Goal: Task Accomplishment & Management: Manage account settings

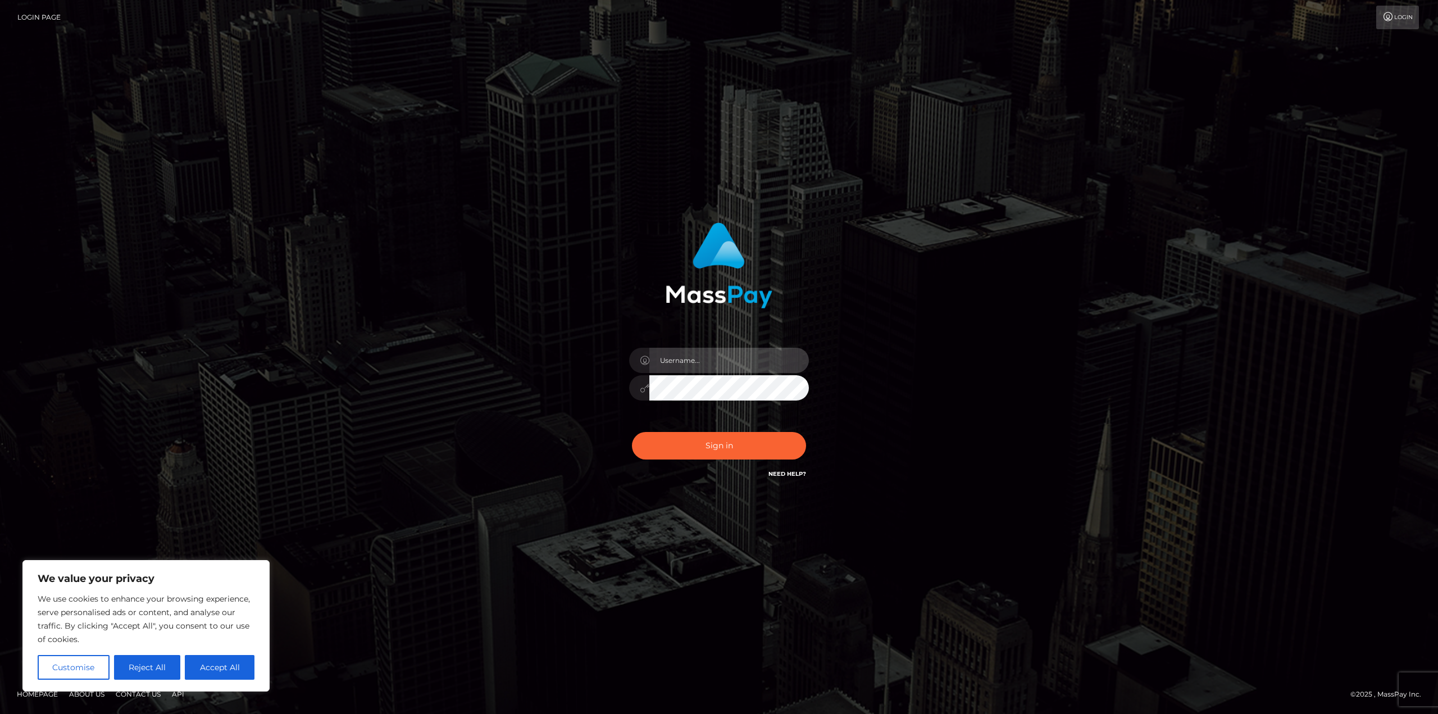
click at [700, 355] on input "text" at bounding box center [728, 360] width 159 height 25
type input "[EMAIL_ADDRESS][PERSON_NAME][DOMAIN_NAME]"
click at [632, 432] on button "Sign in" at bounding box center [719, 446] width 174 height 28
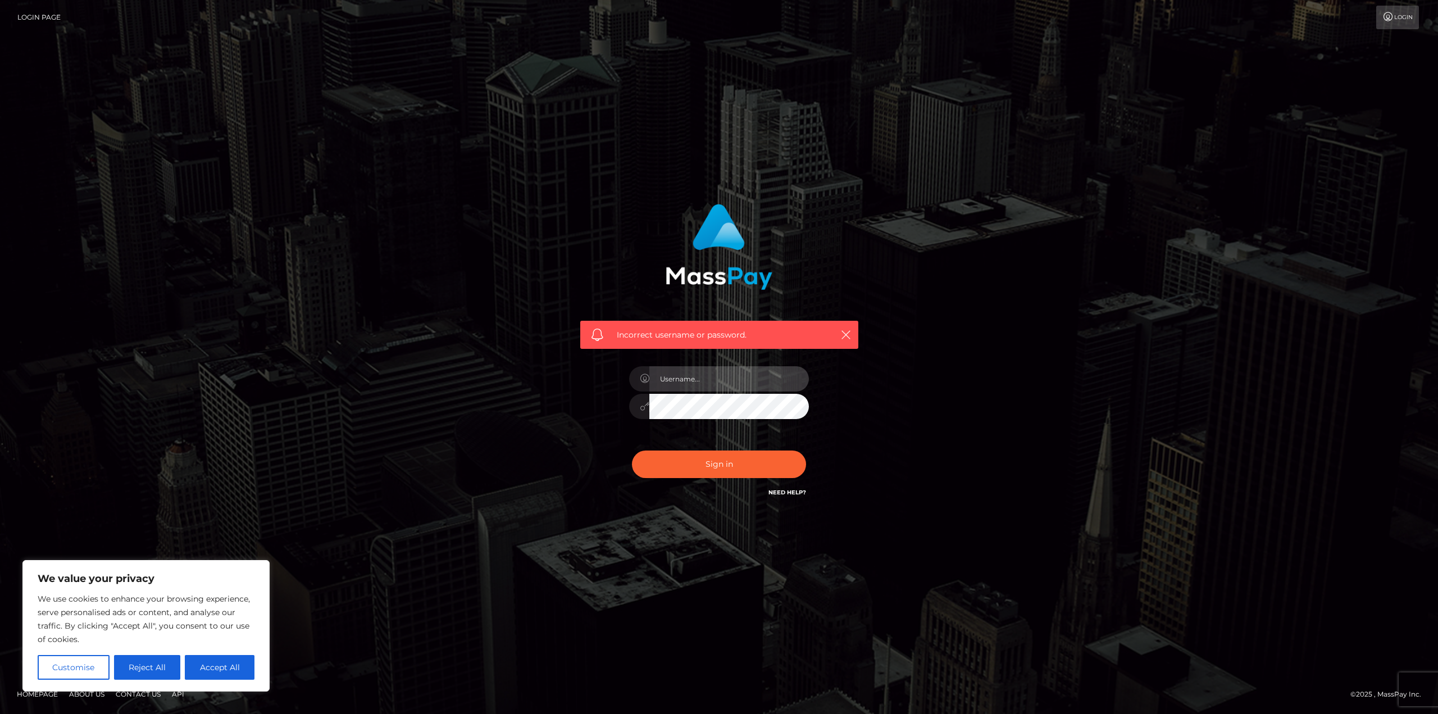
click at [705, 376] on input "text" at bounding box center [728, 378] width 159 height 25
click at [736, 381] on input "[EMAIL_ADDRESS][PERSON_NAME][DOMAIN_NAME]" at bounding box center [728, 378] width 159 height 25
type input "leyla.m.lopez.1992@gmail.com"
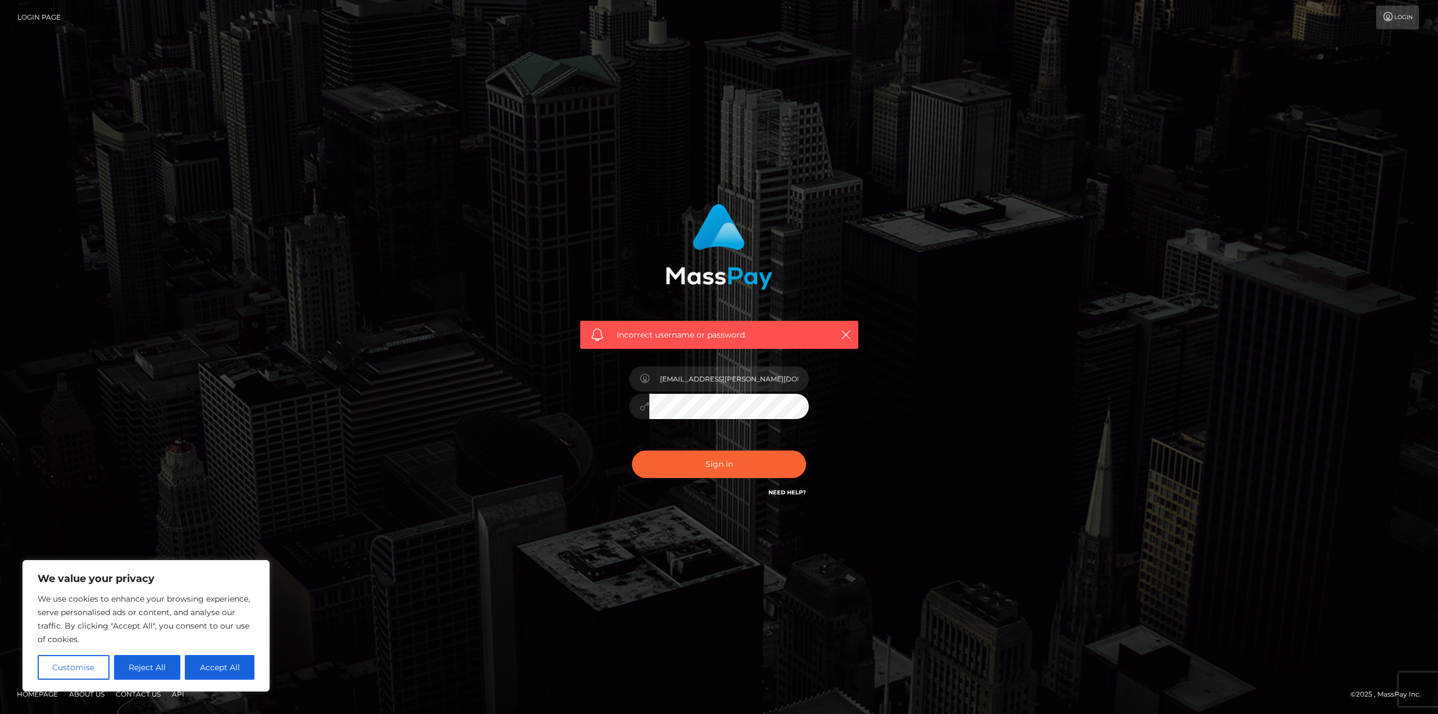
click at [632, 450] on button "Sign in" at bounding box center [719, 464] width 174 height 28
paste input "[EMAIL_ADDRESS][PERSON_NAME][DOMAIN_NAME]"
type input "[EMAIL_ADDRESS][PERSON_NAME][DOMAIN_NAME]"
click at [632, 450] on button "Sign in" at bounding box center [719, 464] width 174 height 28
click at [150, 669] on button "Reject All" at bounding box center [147, 667] width 67 height 25
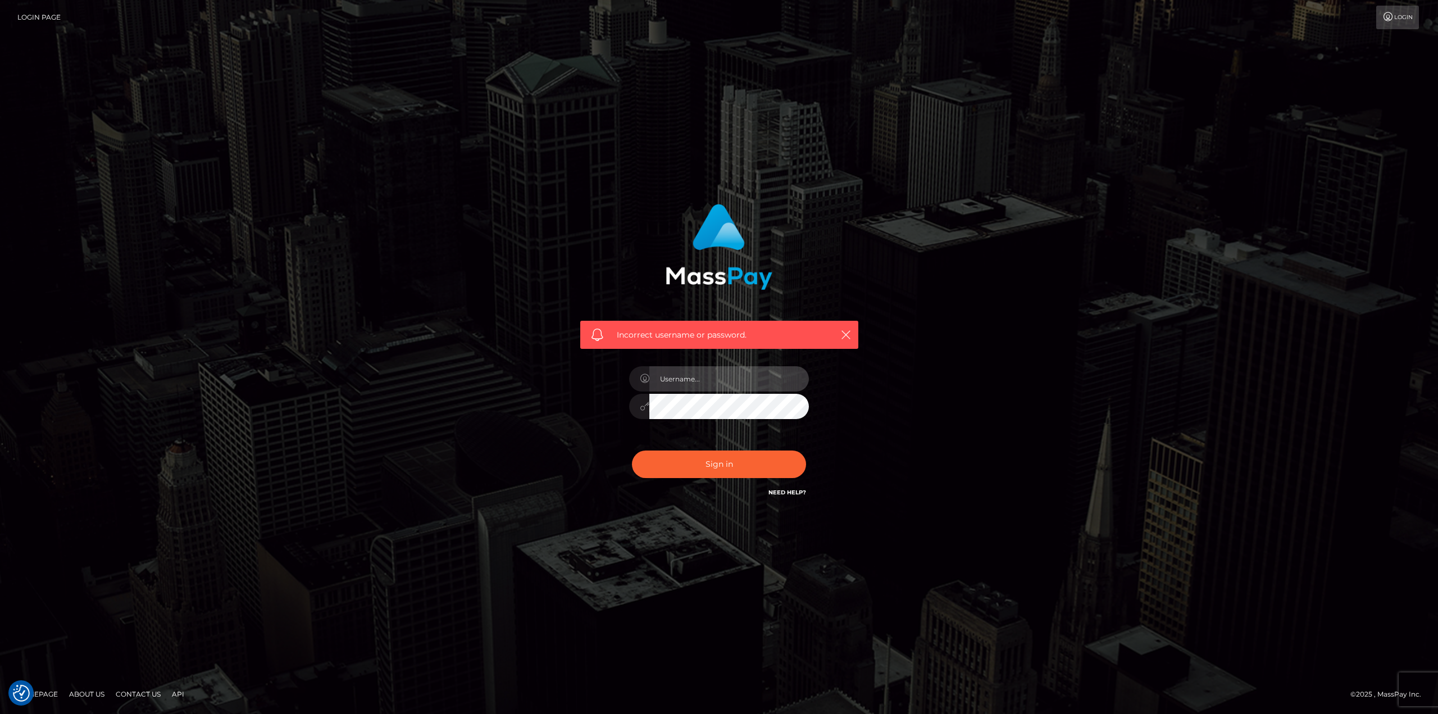
click at [718, 378] on input "text" at bounding box center [728, 378] width 159 height 25
paste input "[EMAIL_ADDRESS][PERSON_NAME][DOMAIN_NAME]"
click at [752, 385] on input "[EMAIL_ADDRESS][PERSON_NAME][DOMAIN_NAME]" at bounding box center [728, 378] width 159 height 25
type input "[EMAIL_ADDRESS][PERSON_NAME][DOMAIN_NAME]"
click at [632, 450] on button "Sign in" at bounding box center [719, 464] width 174 height 28
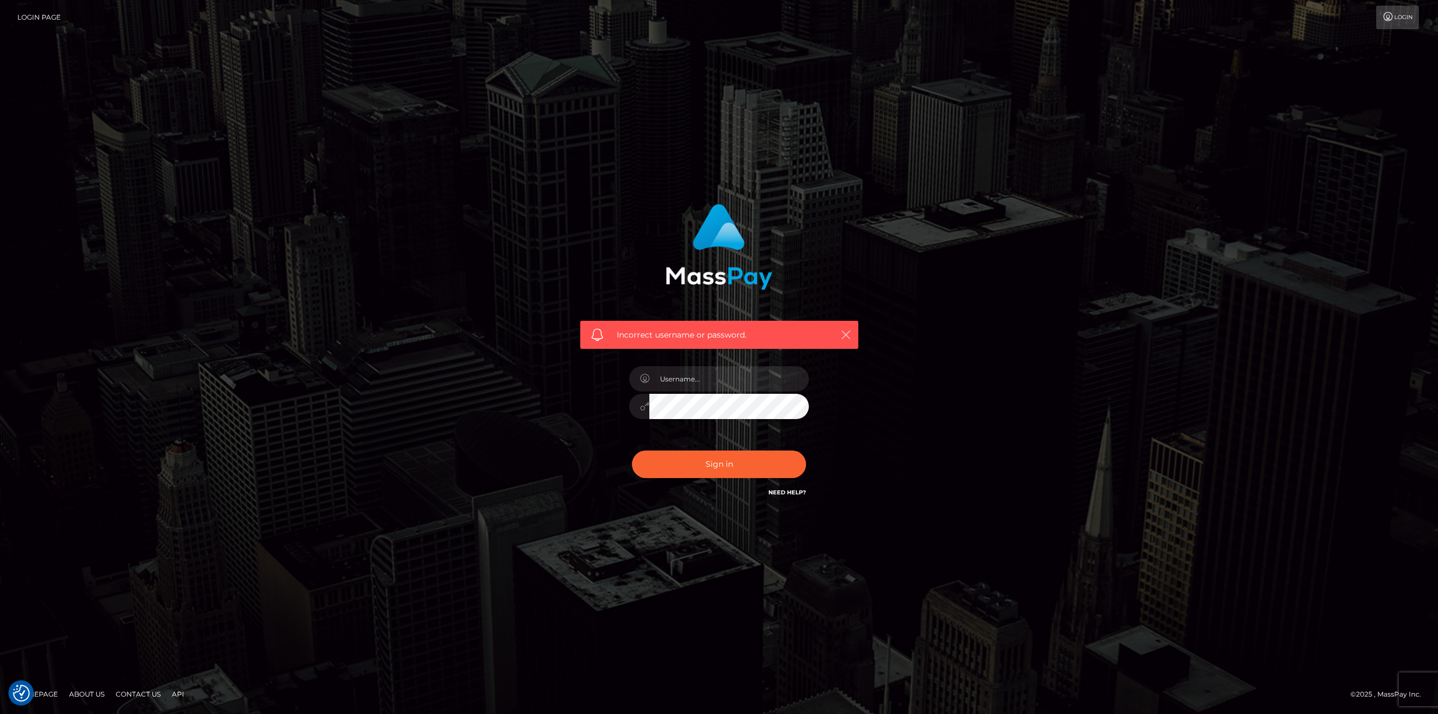
click at [840, 334] on icon "button" at bounding box center [845, 334] width 11 height 11
click at [845, 334] on icon "button" at bounding box center [845, 334] width 11 height 11
click at [846, 334] on icon "button" at bounding box center [845, 334] width 11 height 11
click at [842, 331] on icon "button" at bounding box center [845, 334] width 11 height 11
click at [1384, 26] on link "Login" at bounding box center [1397, 18] width 43 height 24
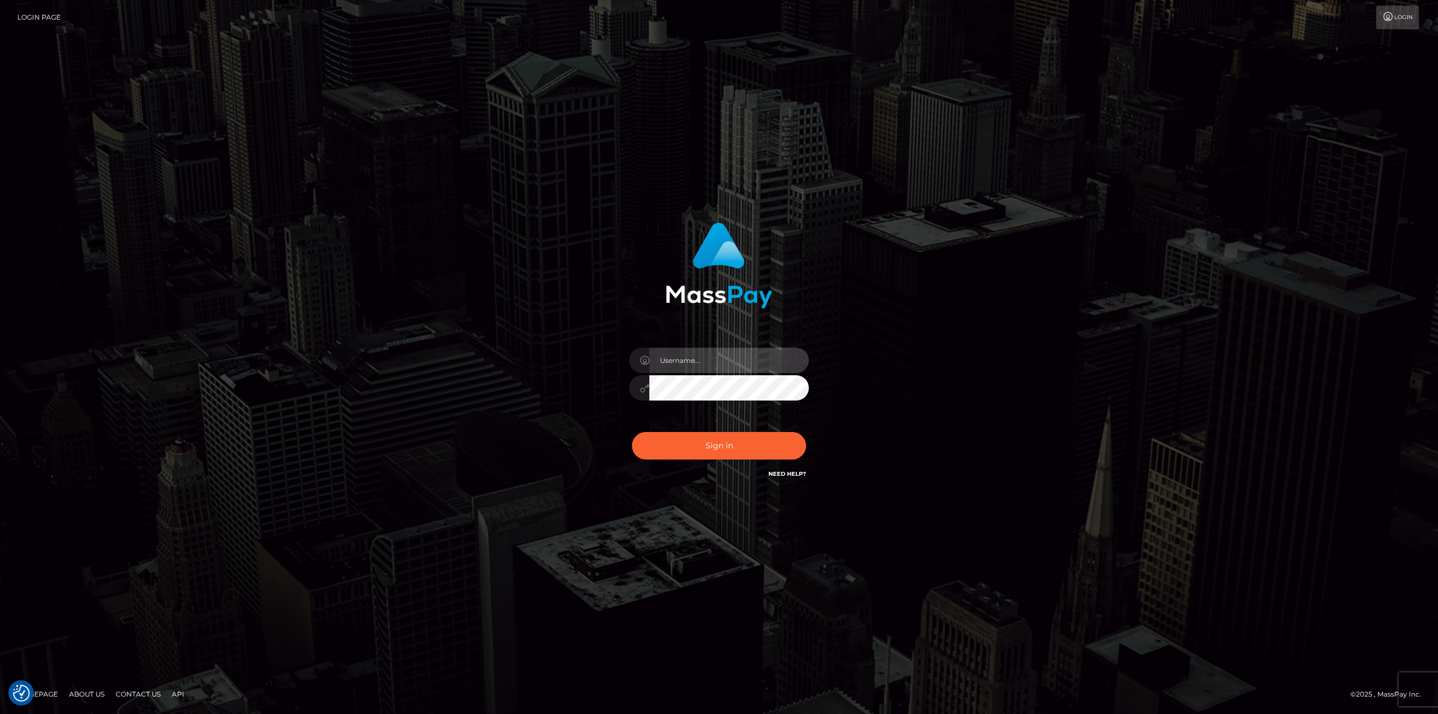
click at [690, 364] on input "text" at bounding box center [728, 360] width 159 height 25
paste input "[EMAIL_ADDRESS][PERSON_NAME][DOMAIN_NAME]"
type input "[EMAIL_ADDRESS][PERSON_NAME][DOMAIN_NAME]"
click at [632, 432] on button "Sign in" at bounding box center [719, 446] width 174 height 28
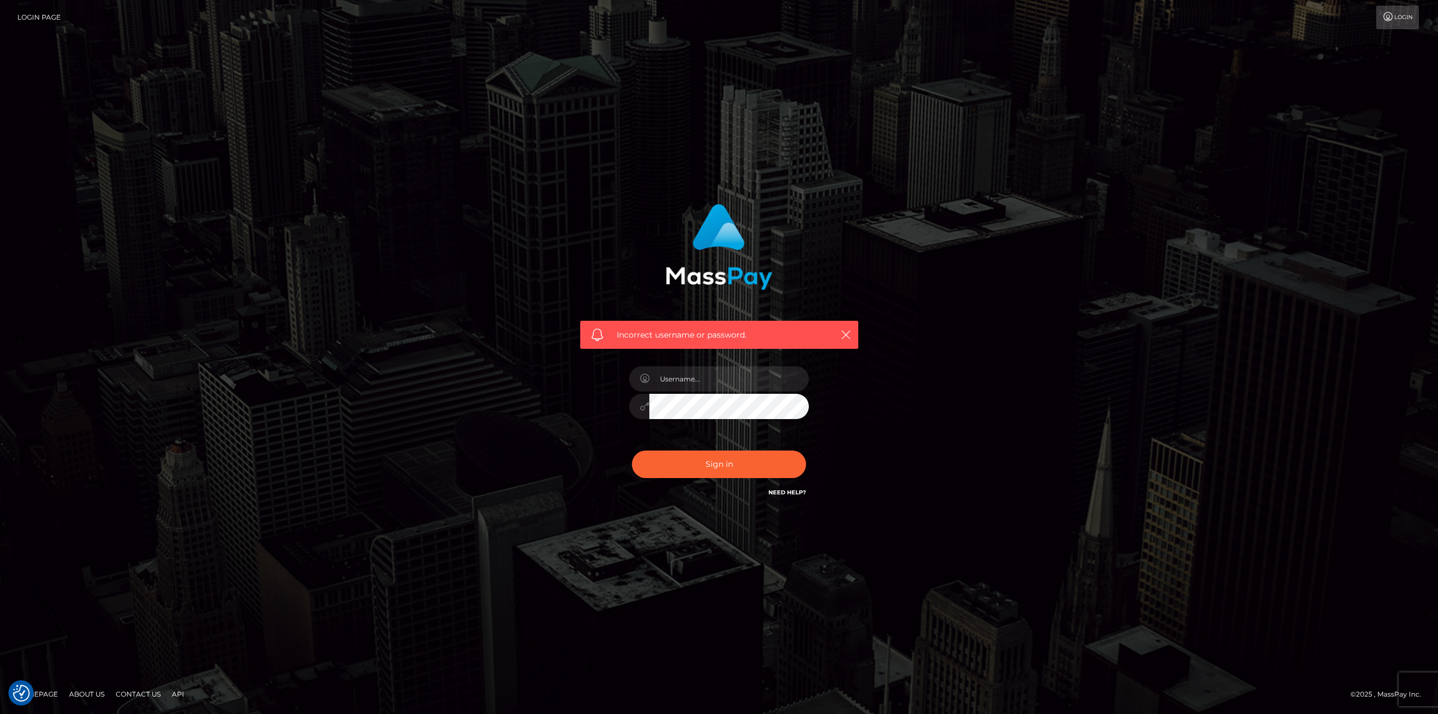
click at [785, 491] on link "Need Help?" at bounding box center [787, 492] width 38 height 7
click at [936, 459] on div "Incorrect username or password." at bounding box center [719, 356] width 640 height 323
